Goal: Feedback & Contribution: Leave review/rating

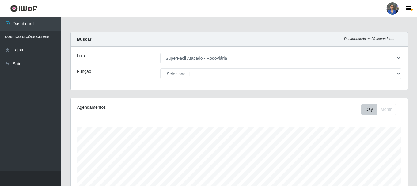
select select "400"
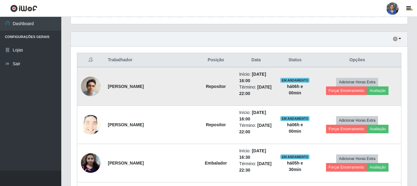
scroll to position [204, 0]
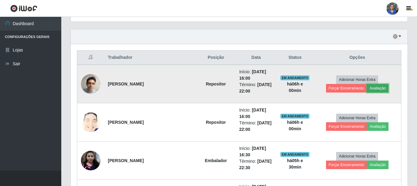
click at [367, 88] on button "Avaliação" at bounding box center [378, 88] width 22 height 9
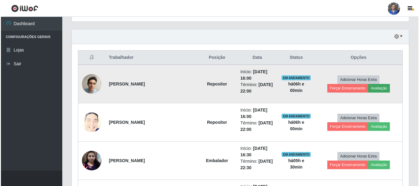
scroll to position [127, 334]
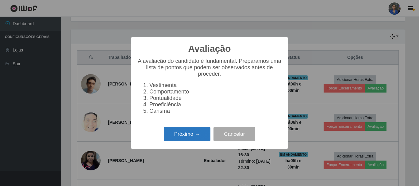
click at [182, 139] on button "Próximo →" at bounding box center [187, 134] width 47 height 14
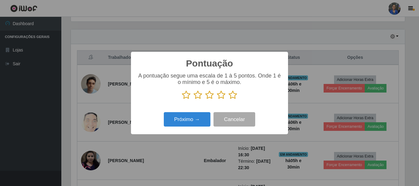
click at [235, 96] on icon at bounding box center [233, 94] width 9 height 9
click at [229, 100] on input "radio" at bounding box center [229, 100] width 0 height 0
click at [194, 112] on div "Próximo → Cancelar" at bounding box center [209, 119] width 145 height 17
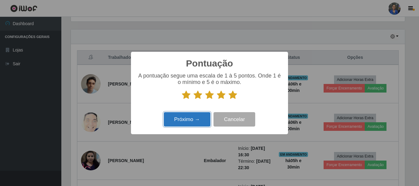
click at [195, 119] on button "Próximo →" at bounding box center [187, 119] width 47 height 14
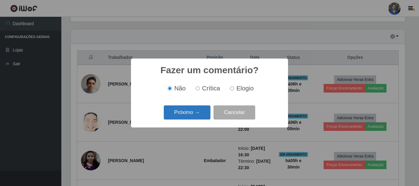
click at [193, 117] on button "Próximo →" at bounding box center [187, 113] width 47 height 14
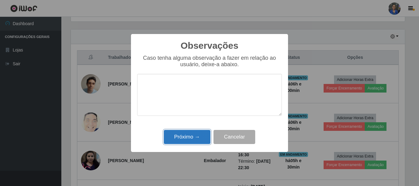
click at [189, 140] on button "Próximo →" at bounding box center [187, 137] width 47 height 14
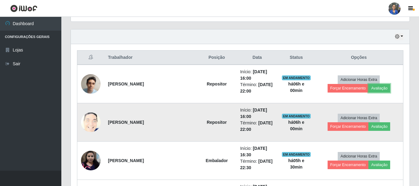
scroll to position [127, 337]
click at [367, 126] on button "Avaliação" at bounding box center [378, 126] width 22 height 9
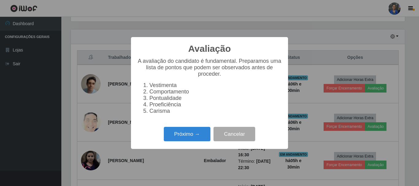
scroll to position [127, 334]
click at [175, 143] on div "Próximo → Cancelar" at bounding box center [209, 133] width 145 height 17
click at [181, 138] on button "Próximo →" at bounding box center [187, 134] width 47 height 14
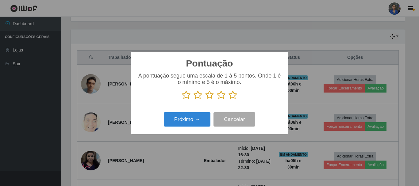
click at [234, 98] on icon at bounding box center [233, 94] width 9 height 9
click at [229, 100] on input "radio" at bounding box center [229, 100] width 0 height 0
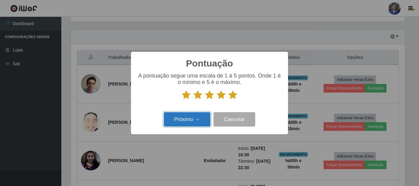
click at [192, 121] on button "Próximo →" at bounding box center [187, 119] width 47 height 14
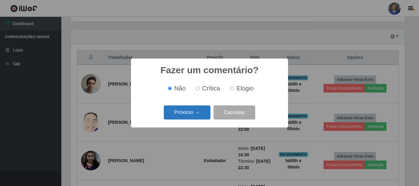
click at [192, 119] on button "Próximo →" at bounding box center [187, 113] width 47 height 14
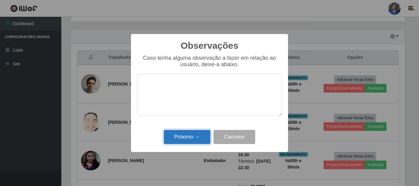
click at [187, 134] on button "Próximo →" at bounding box center [187, 137] width 47 height 14
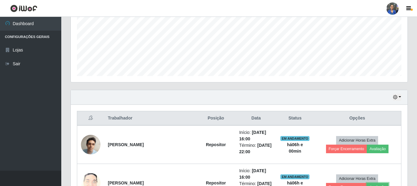
scroll to position [143, 0]
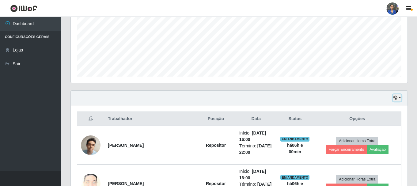
click at [395, 96] on button "button" at bounding box center [397, 97] width 9 height 7
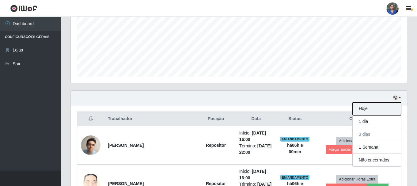
click at [384, 110] on button "Hoje" at bounding box center [377, 108] width 48 height 13
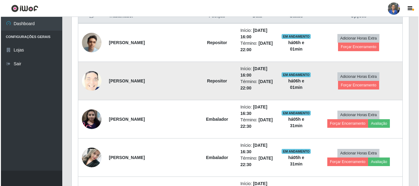
scroll to position [235, 0]
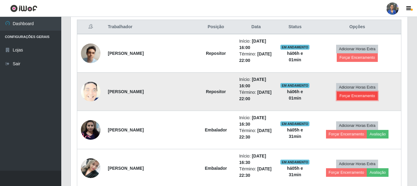
click at [378, 92] on button "Forçar Encerramento" at bounding box center [357, 96] width 41 height 9
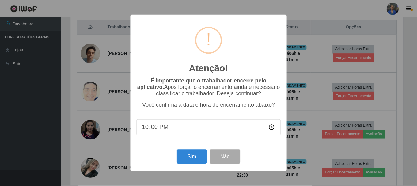
scroll to position [127, 334]
click at [187, 159] on button "Sim" at bounding box center [193, 157] width 30 height 14
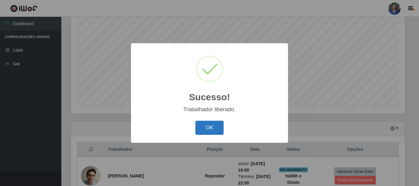
click at [204, 132] on button "OK" at bounding box center [209, 128] width 29 height 14
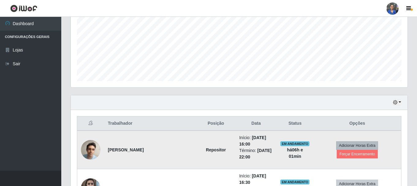
scroll to position [173, 0]
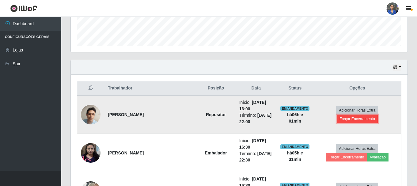
click at [370, 115] on button "Forçar Encerramento" at bounding box center [357, 119] width 41 height 9
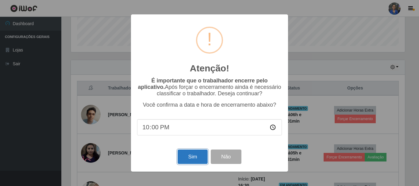
click at [204, 160] on button "Sim" at bounding box center [193, 157] width 30 height 14
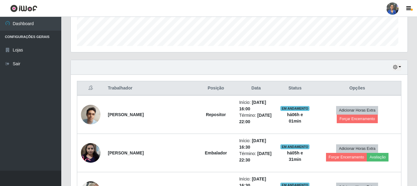
scroll to position [0, 0]
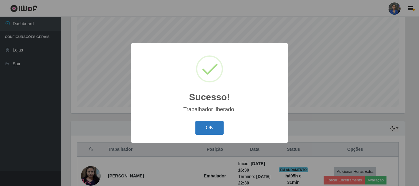
click at [215, 130] on button "OK" at bounding box center [209, 128] width 29 height 14
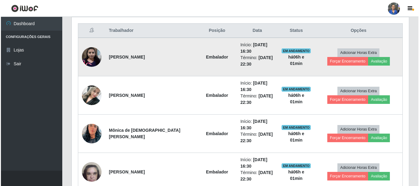
scroll to position [235, 0]
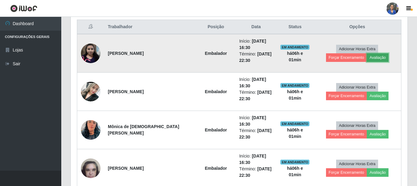
click at [367, 59] on button "Avaliação" at bounding box center [378, 57] width 22 height 9
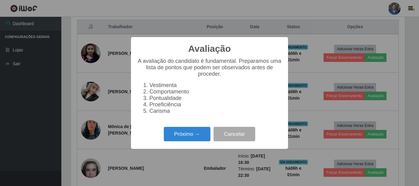
scroll to position [127, 334]
click at [171, 134] on button "Próximo →" at bounding box center [187, 134] width 47 height 14
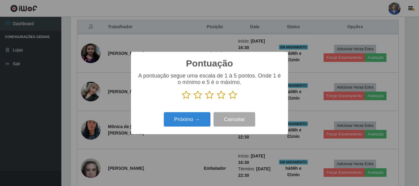
click at [233, 96] on icon at bounding box center [233, 94] width 9 height 9
click at [229, 100] on input "radio" at bounding box center [229, 100] width 0 height 0
click at [181, 107] on div "Pontuação × A pontuação segue uma escala de 1 à 5 pontos. Onde 1 é o mínimo e 5…" at bounding box center [209, 93] width 157 height 83
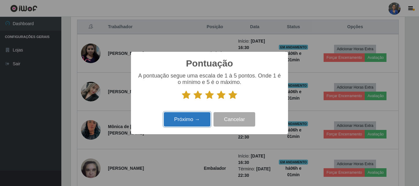
click at [180, 121] on button "Próximo →" at bounding box center [187, 119] width 47 height 14
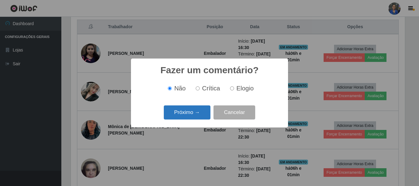
click at [181, 114] on button "Próximo →" at bounding box center [187, 113] width 47 height 14
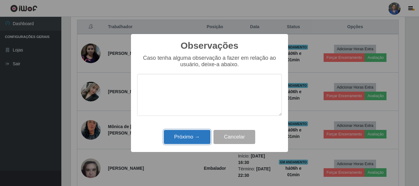
click at [181, 134] on button "Próximo →" at bounding box center [187, 137] width 47 height 14
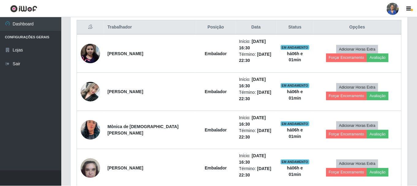
scroll to position [127, 337]
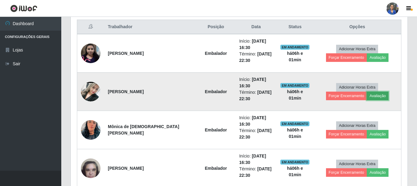
click at [367, 95] on button "Avaliação" at bounding box center [378, 96] width 22 height 9
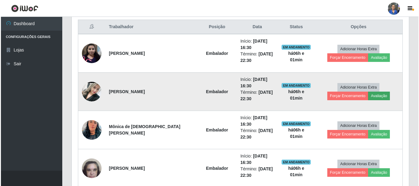
scroll to position [127, 334]
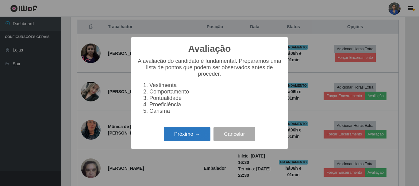
click at [195, 139] on button "Próximo →" at bounding box center [187, 134] width 47 height 14
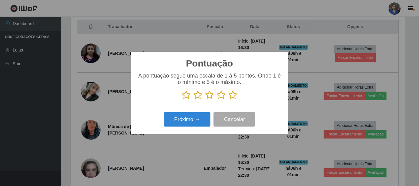
scroll to position [306615, 306408]
click at [230, 92] on icon at bounding box center [233, 94] width 9 height 9
click at [229, 100] on input "radio" at bounding box center [229, 100] width 0 height 0
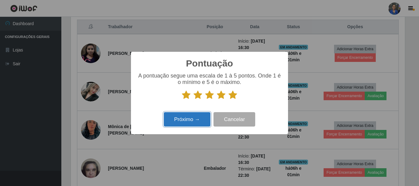
click at [190, 117] on button "Próximo →" at bounding box center [187, 119] width 47 height 14
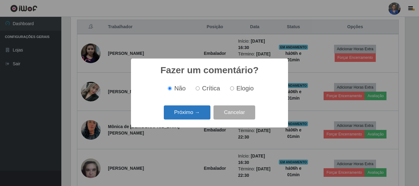
click at [189, 115] on button "Próximo →" at bounding box center [187, 113] width 47 height 14
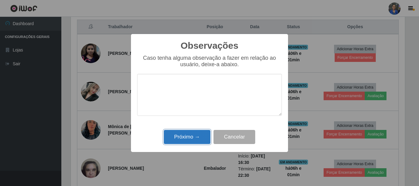
click at [183, 142] on button "Próximo →" at bounding box center [187, 137] width 47 height 14
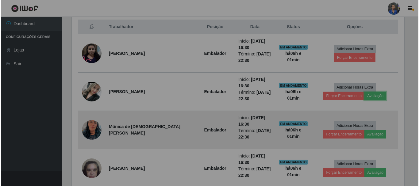
scroll to position [127, 337]
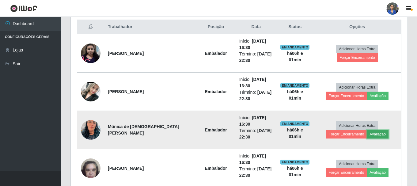
click at [367, 133] on button "Avaliação" at bounding box center [378, 134] width 22 height 9
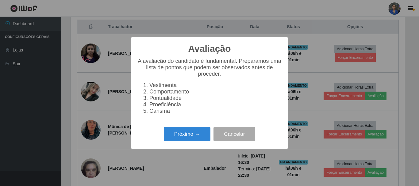
scroll to position [127, 334]
click at [210, 133] on button "Próximo →" at bounding box center [187, 134] width 47 height 14
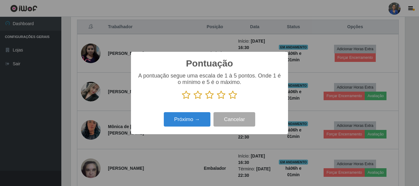
scroll to position [306615, 306408]
click at [233, 94] on icon at bounding box center [233, 94] width 9 height 9
click at [229, 100] on input "radio" at bounding box center [229, 100] width 0 height 0
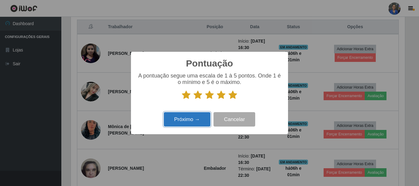
click at [179, 119] on button "Próximo →" at bounding box center [187, 119] width 47 height 14
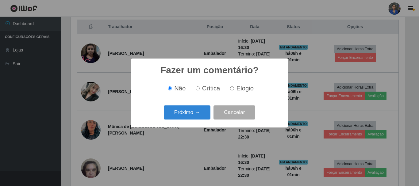
click at [179, 119] on button "Próximo →" at bounding box center [187, 113] width 47 height 14
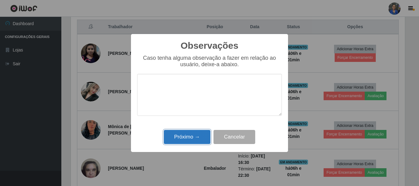
click at [174, 135] on button "Próximo →" at bounding box center [187, 137] width 47 height 14
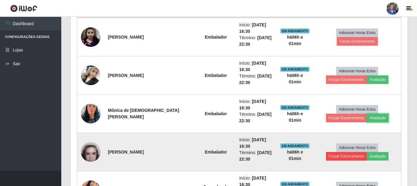
scroll to position [296, 0]
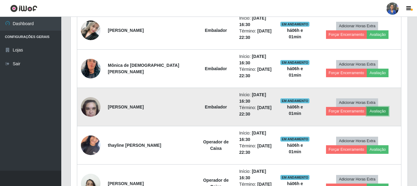
click at [367, 110] on button "Avaliação" at bounding box center [378, 111] width 22 height 9
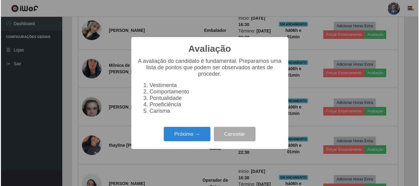
scroll to position [127, 334]
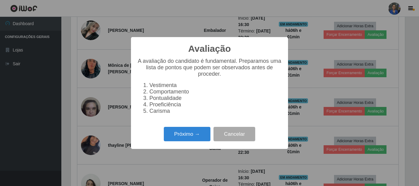
click at [184, 129] on div "Próximo → Cancelar" at bounding box center [209, 133] width 145 height 17
click at [187, 135] on button "Próximo →" at bounding box center [187, 134] width 47 height 14
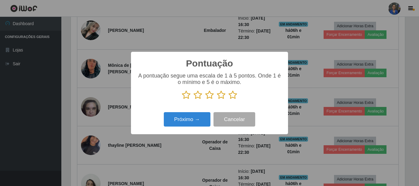
click at [231, 94] on icon at bounding box center [233, 94] width 9 height 9
click at [229, 100] on input "radio" at bounding box center [229, 100] width 0 height 0
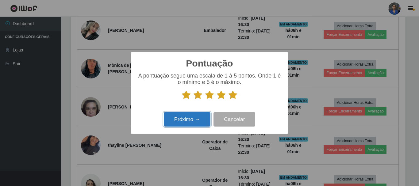
click at [183, 118] on button "Próximo →" at bounding box center [187, 119] width 47 height 14
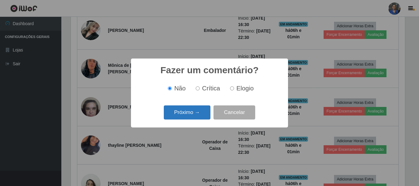
click at [186, 109] on button "Próximo →" at bounding box center [187, 113] width 47 height 14
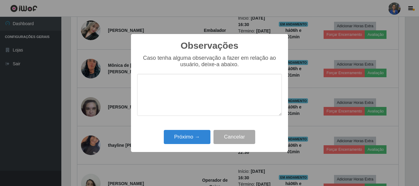
click at [185, 129] on div "Observações × Caso tenha alguma observação a fazer em relação ao usuário, deixe…" at bounding box center [209, 93] width 157 height 118
click at [185, 132] on button "Próximo →" at bounding box center [187, 137] width 47 height 14
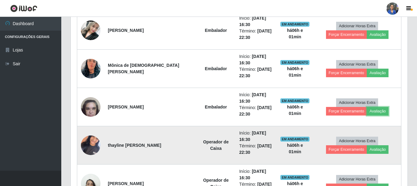
scroll to position [327, 0]
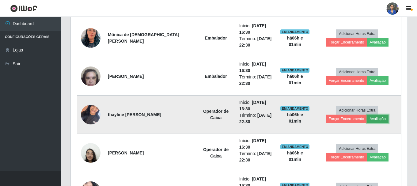
click at [367, 121] on button "Avaliação" at bounding box center [378, 119] width 22 height 9
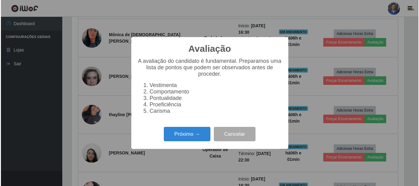
scroll to position [127, 334]
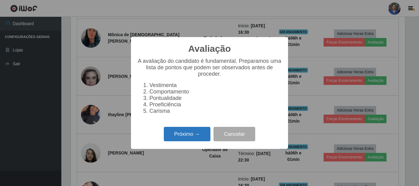
click at [183, 139] on button "Próximo →" at bounding box center [187, 134] width 47 height 14
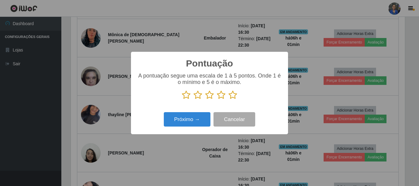
scroll to position [306615, 306408]
click at [235, 98] on icon at bounding box center [233, 94] width 9 height 9
click at [229, 100] on input "radio" at bounding box center [229, 100] width 0 height 0
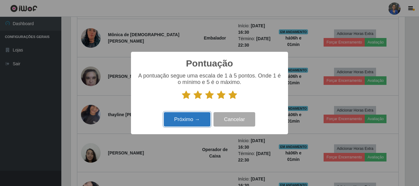
click at [193, 123] on button "Próximo →" at bounding box center [187, 119] width 47 height 14
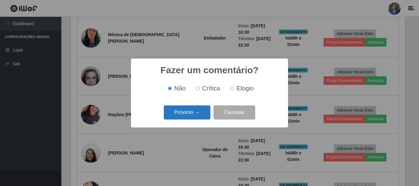
click at [202, 112] on button "Próximo →" at bounding box center [187, 113] width 47 height 14
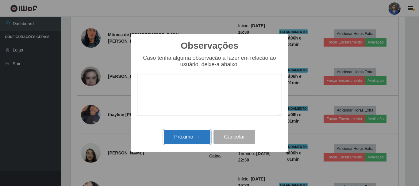
click at [185, 139] on button "Próximo →" at bounding box center [187, 137] width 47 height 14
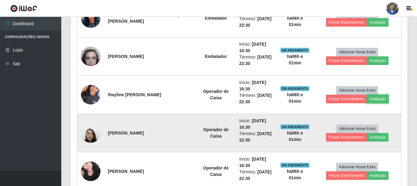
scroll to position [357, 0]
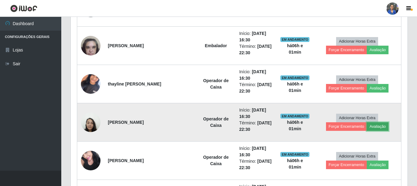
click at [367, 127] on button "Avaliação" at bounding box center [378, 126] width 22 height 9
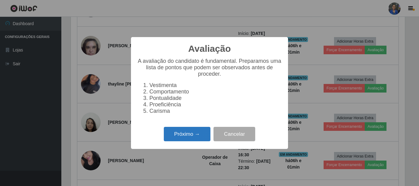
click at [191, 141] on button "Próximo →" at bounding box center [187, 134] width 47 height 14
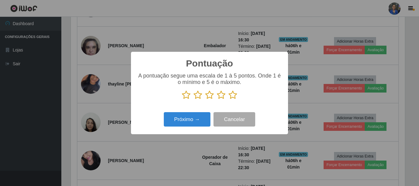
click at [234, 97] on icon at bounding box center [233, 94] width 9 height 9
click at [229, 100] on input "radio" at bounding box center [229, 100] width 0 height 0
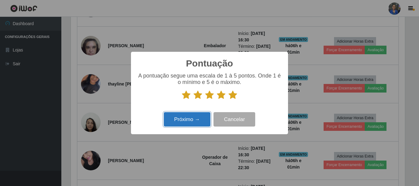
click at [201, 120] on button "Próximo →" at bounding box center [187, 119] width 47 height 14
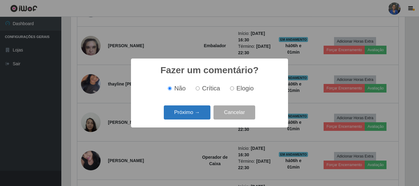
click at [201, 118] on button "Próximo →" at bounding box center [187, 113] width 47 height 14
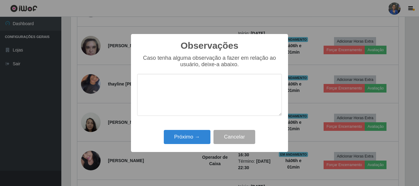
click at [196, 129] on div "Próximo → Cancelar" at bounding box center [209, 136] width 145 height 17
click at [196, 130] on div "Próximo → Cancelar" at bounding box center [209, 136] width 145 height 17
click at [197, 136] on button "Próximo →" at bounding box center [187, 137] width 47 height 14
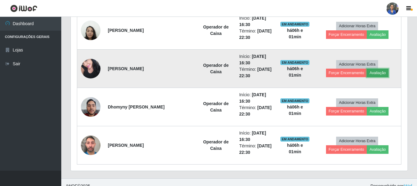
click at [367, 76] on button "Avaliação" at bounding box center [378, 73] width 22 height 9
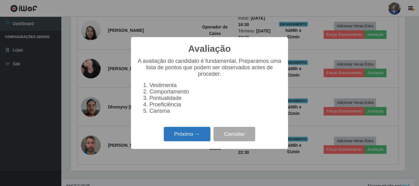
click at [192, 133] on button "Próximo →" at bounding box center [187, 134] width 47 height 14
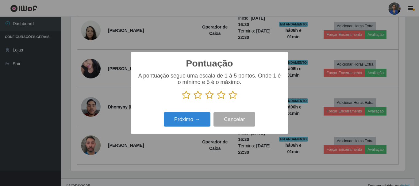
click at [233, 94] on icon at bounding box center [233, 94] width 9 height 9
click at [229, 100] on input "radio" at bounding box center [229, 100] width 0 height 0
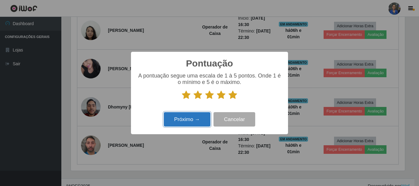
click at [190, 117] on button "Próximo →" at bounding box center [187, 119] width 47 height 14
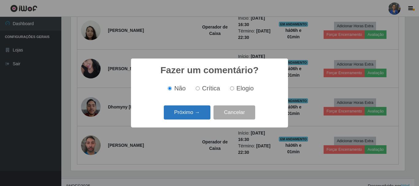
click at [192, 114] on button "Próximo →" at bounding box center [187, 113] width 47 height 14
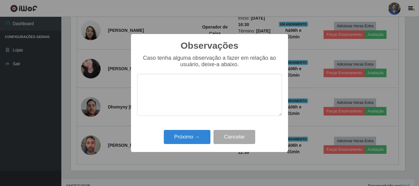
click at [190, 130] on div "Próximo → Cancelar" at bounding box center [209, 136] width 145 height 17
click at [190, 136] on button "Próximo →" at bounding box center [187, 137] width 47 height 14
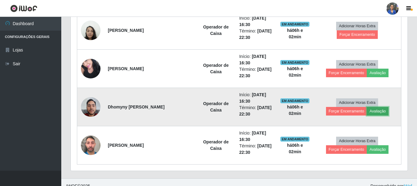
click at [367, 111] on button "Avaliação" at bounding box center [378, 111] width 22 height 9
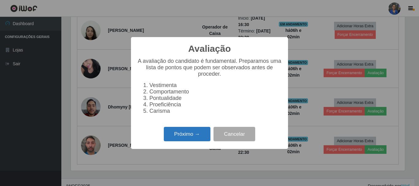
click at [182, 137] on button "Próximo →" at bounding box center [187, 134] width 47 height 14
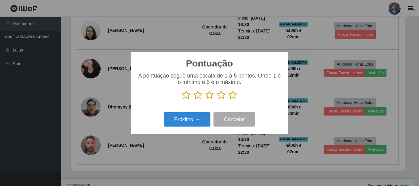
click at [235, 93] on icon at bounding box center [233, 94] width 9 height 9
click at [229, 100] on input "radio" at bounding box center [229, 100] width 0 height 0
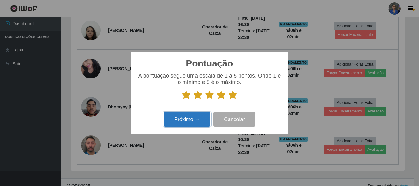
click at [173, 118] on button "Próximo →" at bounding box center [187, 119] width 47 height 14
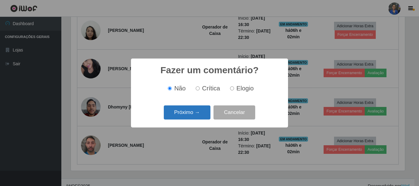
click at [181, 112] on button "Próximo →" at bounding box center [187, 113] width 47 height 14
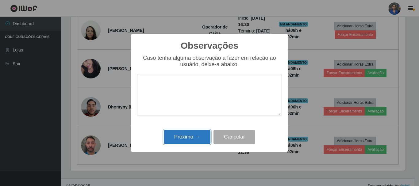
click at [182, 135] on button "Próximo →" at bounding box center [187, 137] width 47 height 14
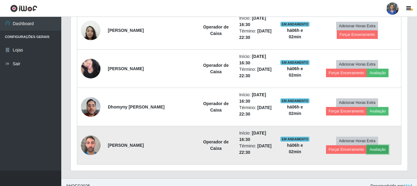
click at [367, 151] on button "Avaliação" at bounding box center [378, 149] width 22 height 9
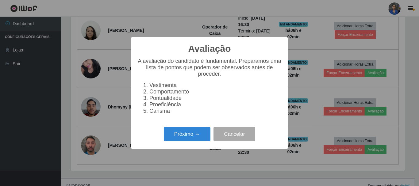
click at [179, 143] on div "Próximo → Cancelar" at bounding box center [209, 133] width 145 height 17
click at [200, 131] on button "Próximo →" at bounding box center [187, 134] width 47 height 14
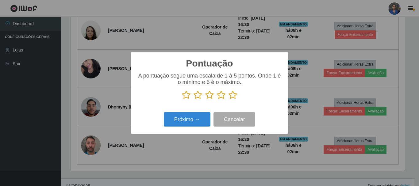
click at [232, 97] on icon at bounding box center [233, 94] width 9 height 9
click at [229, 100] on input "radio" at bounding box center [229, 100] width 0 height 0
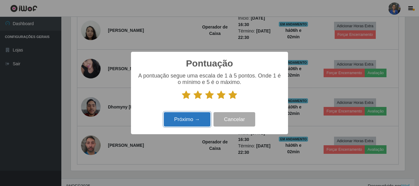
click at [197, 121] on button "Próximo →" at bounding box center [187, 119] width 47 height 14
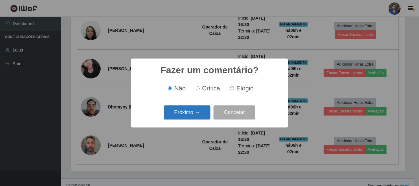
click at [198, 116] on button "Próximo →" at bounding box center [187, 113] width 47 height 14
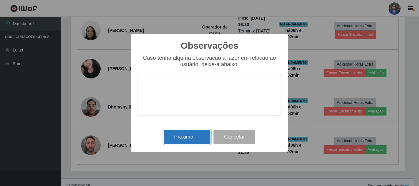
click at [194, 140] on button "Próximo →" at bounding box center [187, 137] width 47 height 14
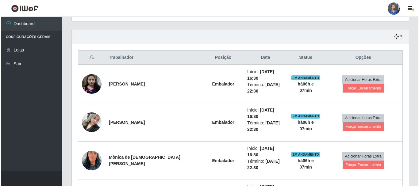
scroll to position [235, 0]
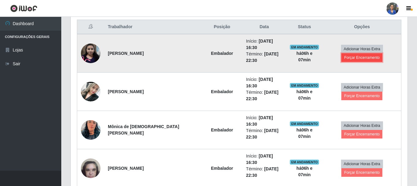
click at [354, 57] on button "Forçar Encerramento" at bounding box center [362, 57] width 41 height 9
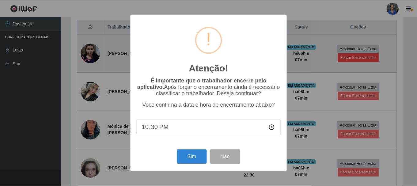
scroll to position [127, 334]
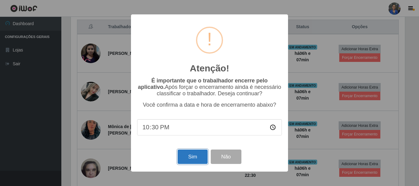
click at [201, 163] on button "Sim" at bounding box center [193, 157] width 30 height 14
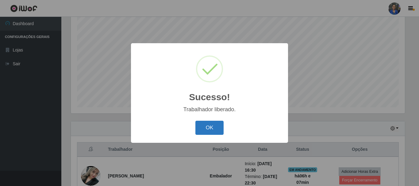
click at [209, 131] on button "OK" at bounding box center [209, 128] width 29 height 14
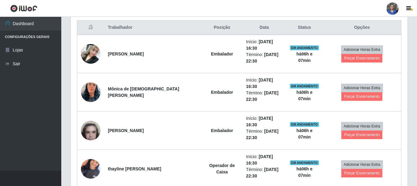
scroll to position [235, 0]
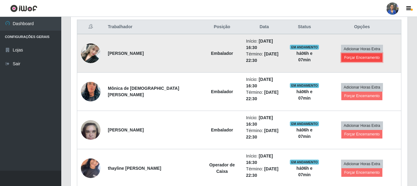
click at [359, 58] on button "Forçar Encerramento" at bounding box center [362, 57] width 41 height 9
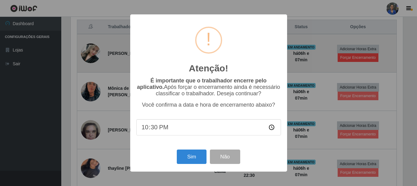
scroll to position [127, 334]
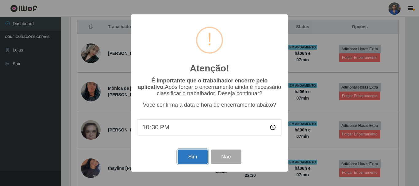
click at [190, 158] on button "Sim" at bounding box center [193, 157] width 30 height 14
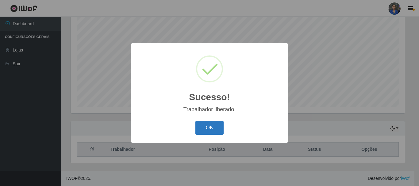
click at [204, 129] on button "OK" at bounding box center [209, 128] width 29 height 14
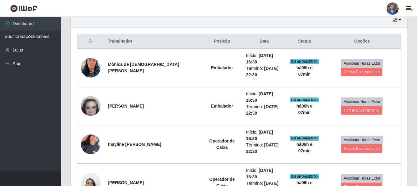
scroll to position [235, 0]
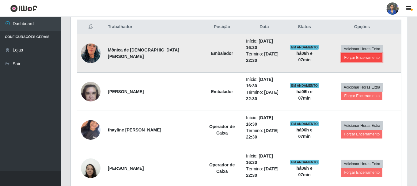
click at [344, 56] on button "Forçar Encerramento" at bounding box center [362, 57] width 41 height 9
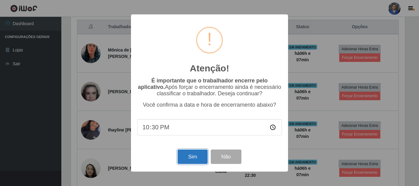
click at [188, 157] on button "Sim" at bounding box center [193, 157] width 30 height 14
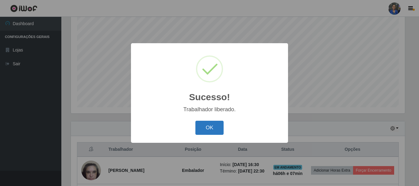
click at [217, 125] on button "OK" at bounding box center [209, 128] width 29 height 14
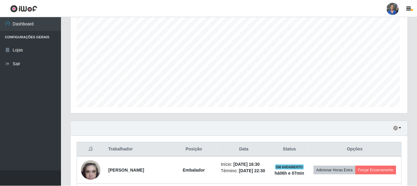
scroll to position [306615, 306405]
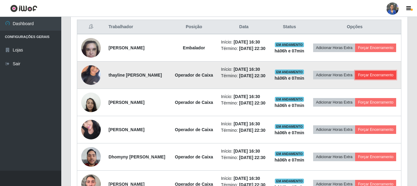
click at [358, 79] on button "Forçar Encerramento" at bounding box center [376, 75] width 41 height 9
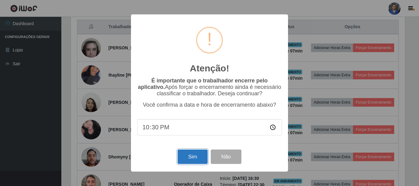
click at [199, 157] on button "Sim" at bounding box center [193, 157] width 30 height 14
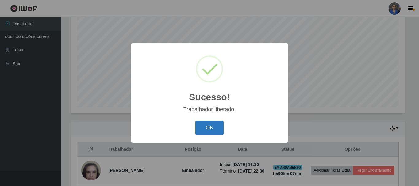
click at [203, 125] on button "OK" at bounding box center [209, 128] width 29 height 14
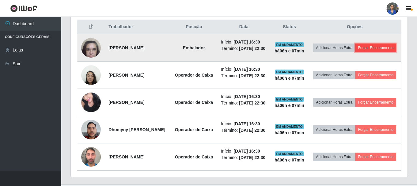
click at [367, 52] on button "Forçar Encerramento" at bounding box center [376, 48] width 41 height 9
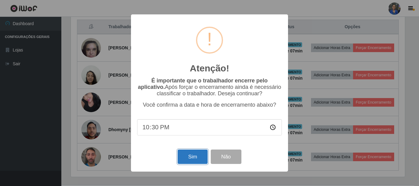
click at [198, 158] on button "Sim" at bounding box center [193, 157] width 30 height 14
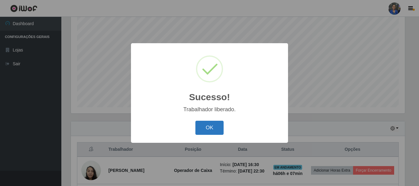
click at [207, 128] on button "OK" at bounding box center [209, 128] width 29 height 14
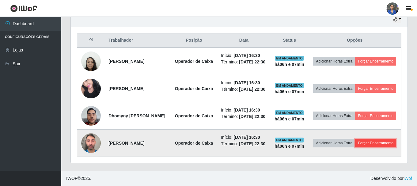
click at [356, 148] on button "Forçar Encerramento" at bounding box center [376, 143] width 41 height 9
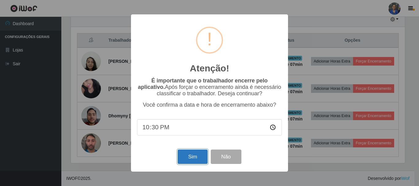
click at [194, 158] on button "Sim" at bounding box center [193, 157] width 30 height 14
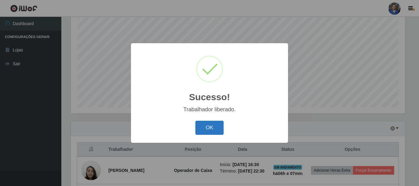
click at [196, 127] on button "OK" at bounding box center [209, 128] width 29 height 14
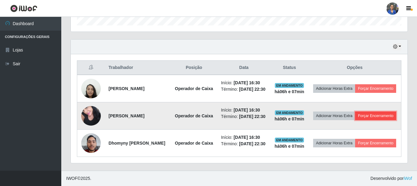
click at [356, 115] on button "Forçar Encerramento" at bounding box center [376, 116] width 41 height 9
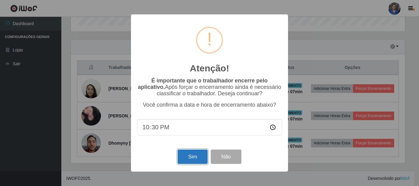
click at [182, 164] on button "Sim" at bounding box center [193, 157] width 30 height 14
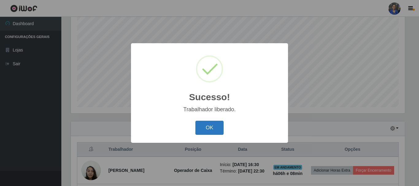
click at [203, 129] on button "OK" at bounding box center [209, 128] width 29 height 14
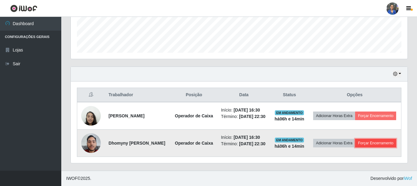
click at [360, 145] on button "Forçar Encerramento" at bounding box center [376, 143] width 41 height 9
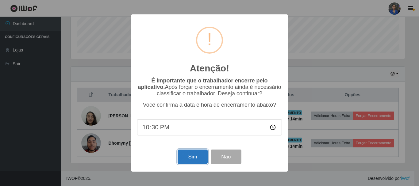
click at [193, 157] on button "Sim" at bounding box center [193, 157] width 30 height 14
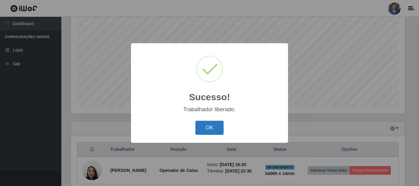
click at [212, 126] on button "OK" at bounding box center [209, 128] width 29 height 14
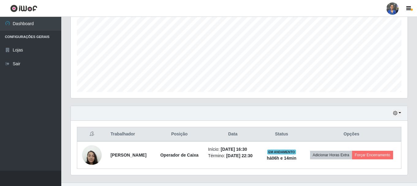
scroll to position [139, 0]
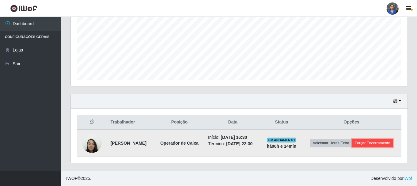
click at [372, 145] on button "Forçar Encerramento" at bounding box center [372, 143] width 41 height 9
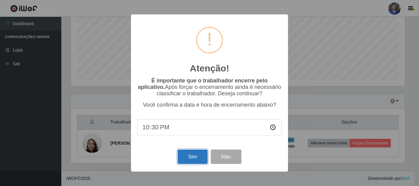
click at [193, 153] on button "Sim" at bounding box center [193, 157] width 30 height 14
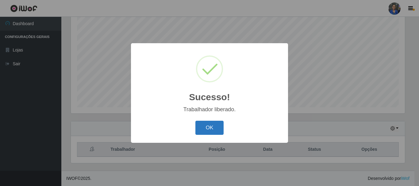
click at [200, 125] on button "OK" at bounding box center [209, 128] width 29 height 14
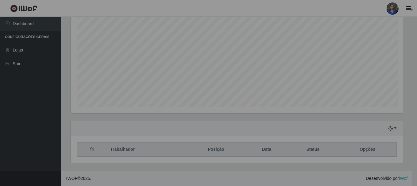
scroll to position [127, 337]
